Goal: Navigation & Orientation: Find specific page/section

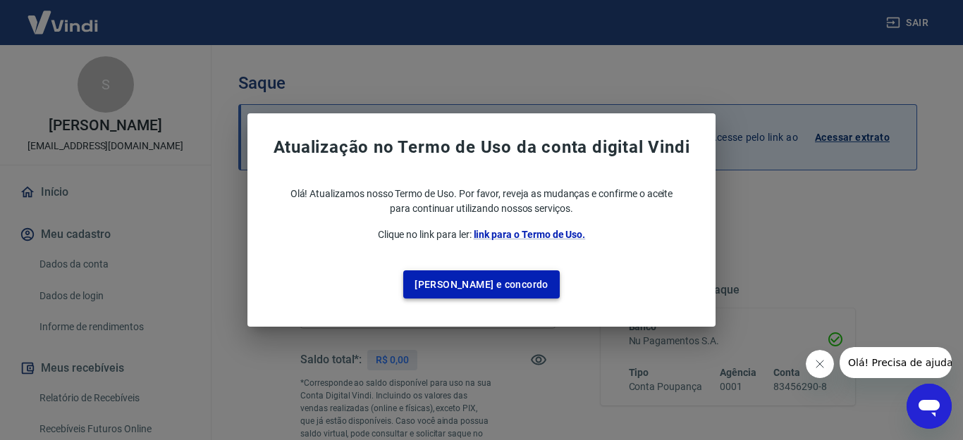
click at [502, 289] on button "[PERSON_NAME] e concordo" at bounding box center [481, 285] width 156 height 29
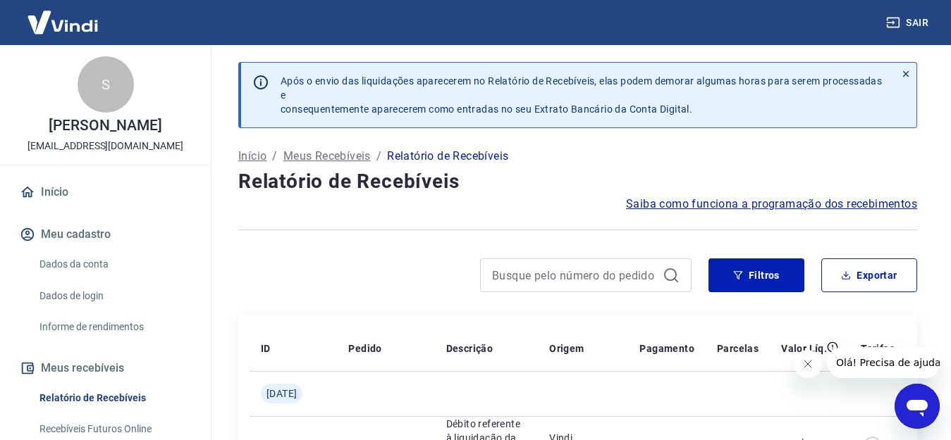
click at [64, 21] on img at bounding box center [63, 22] width 92 height 43
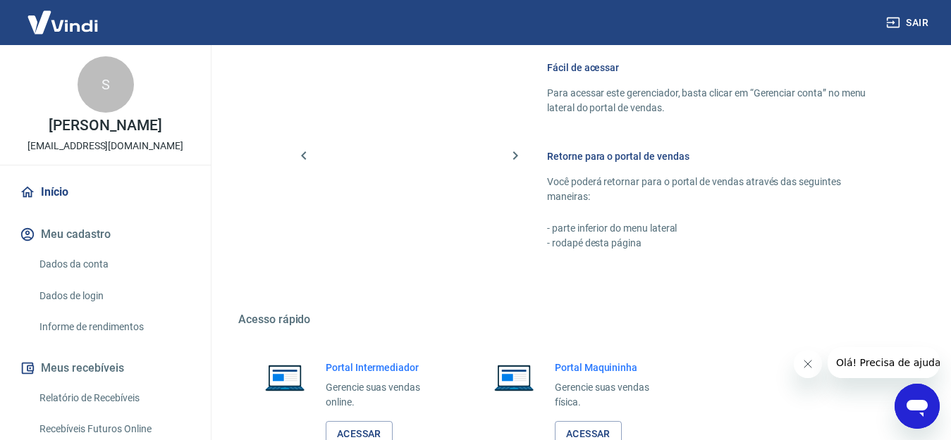
scroll to position [152, 0]
